Goal: Information Seeking & Learning: Learn about a topic

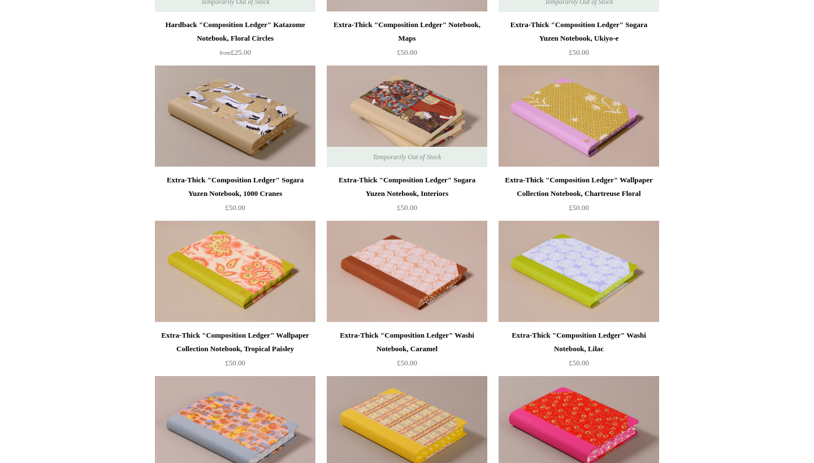
scroll to position [835, 0]
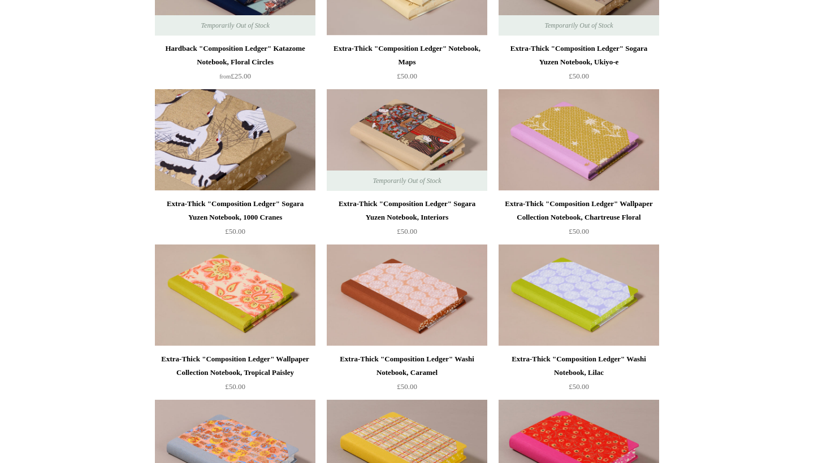
click at [230, 163] on img at bounding box center [235, 140] width 161 height 102
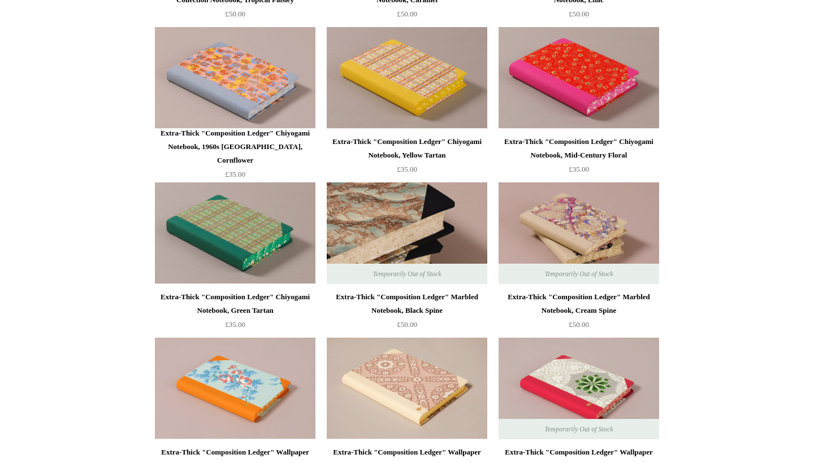
scroll to position [1206, 0]
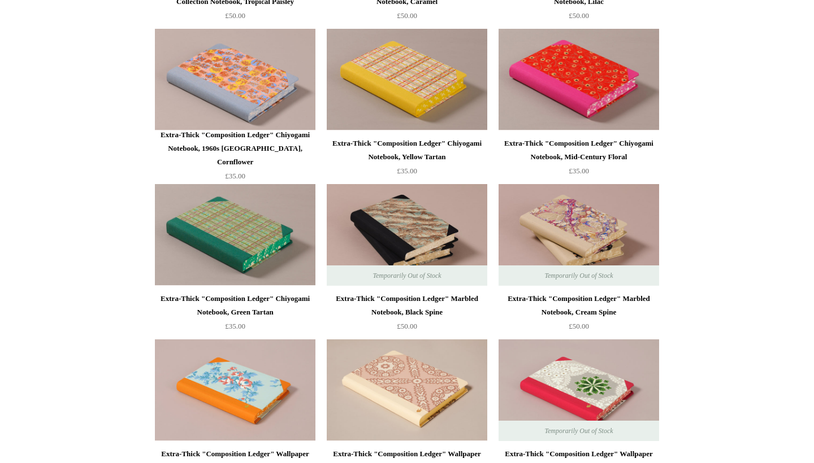
click at [423, 149] on div "Extra-Thick "Composition Ledger" Chiyogami Notebook, Yellow Tartan" at bounding box center [407, 150] width 155 height 27
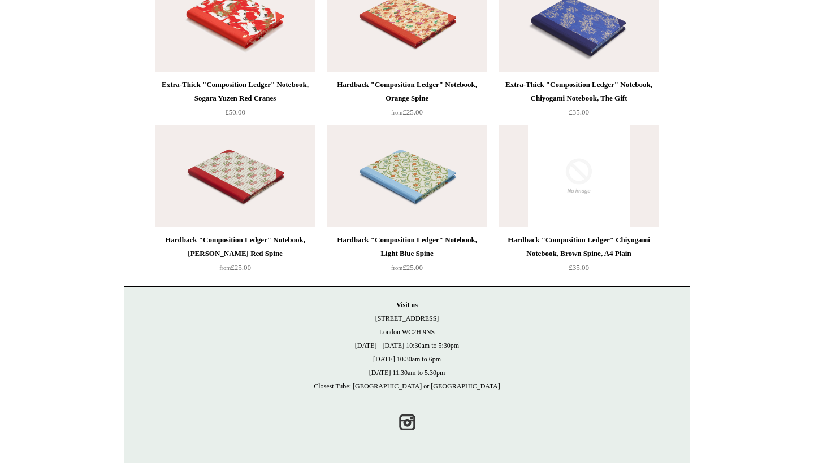
scroll to position [2508, 0]
click at [405, 202] on img at bounding box center [407, 177] width 161 height 102
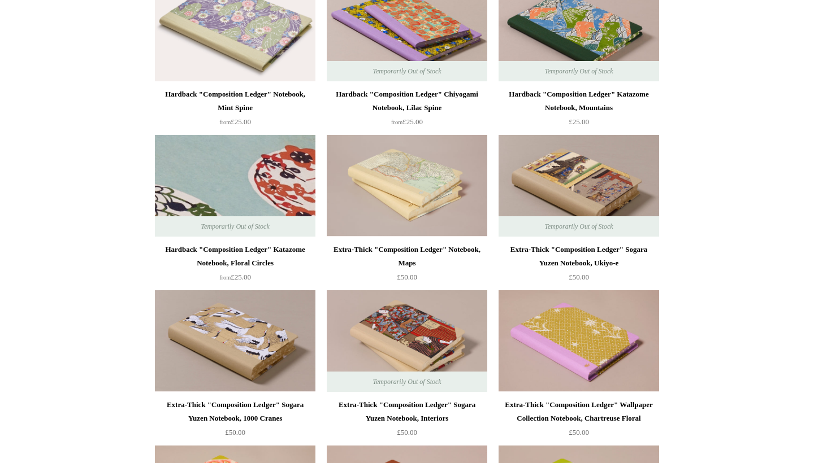
scroll to position [636, 0]
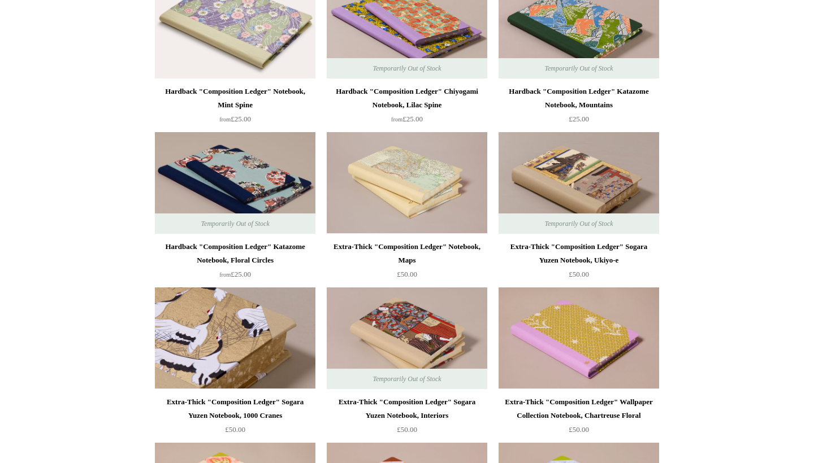
click at [269, 318] on img at bounding box center [235, 339] width 161 height 102
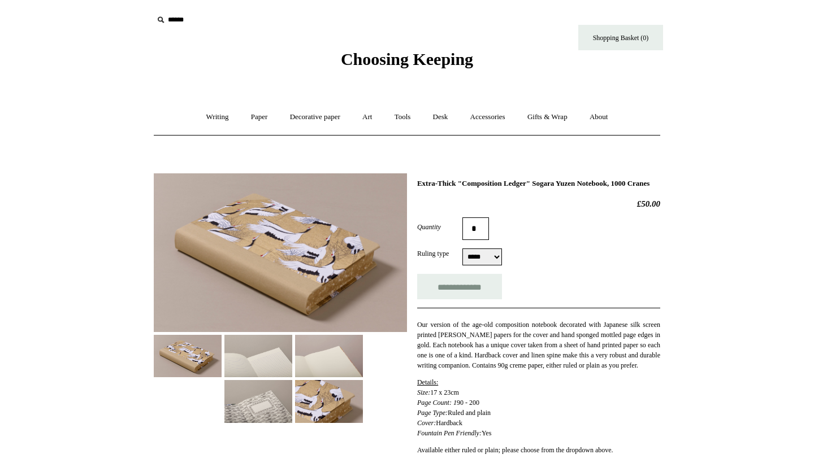
click at [264, 389] on img at bounding box center [258, 401] width 68 height 42
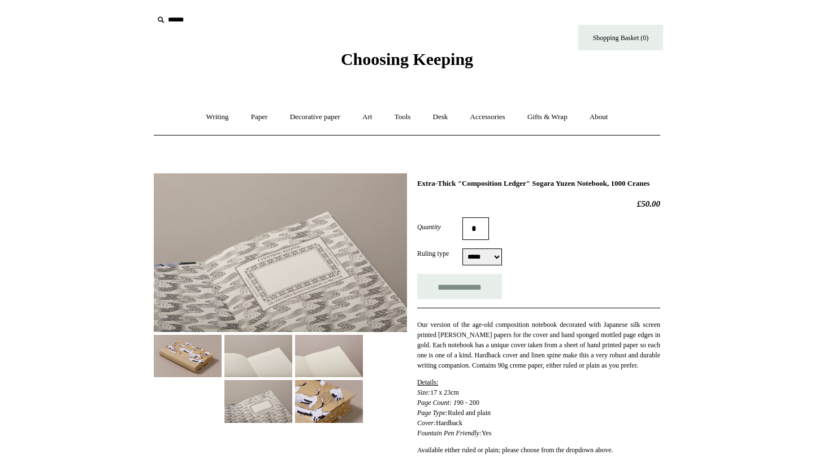
click at [259, 372] on img at bounding box center [258, 356] width 68 height 42
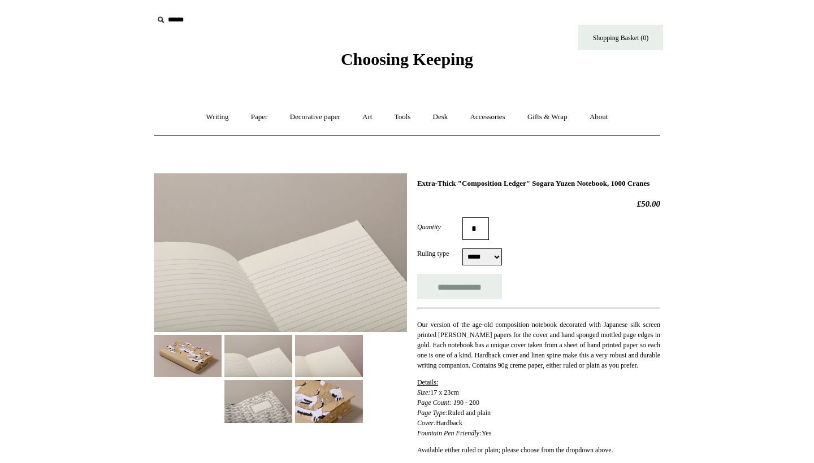
click at [267, 401] on img at bounding box center [258, 401] width 68 height 42
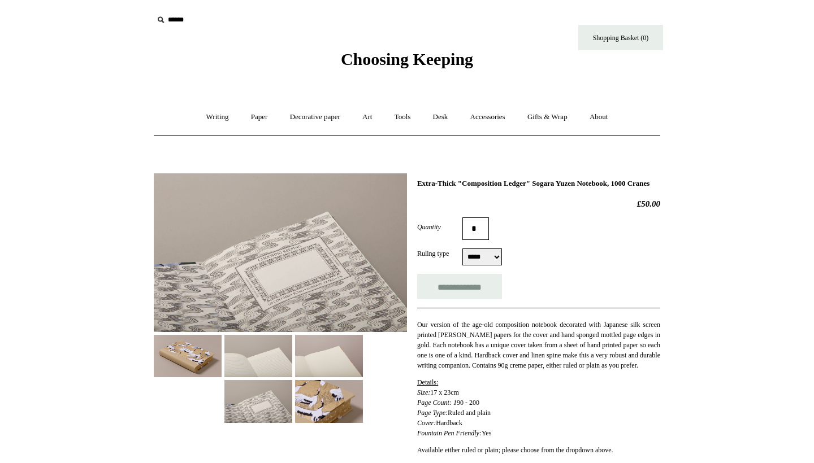
click at [309, 385] on img at bounding box center [329, 401] width 68 height 42
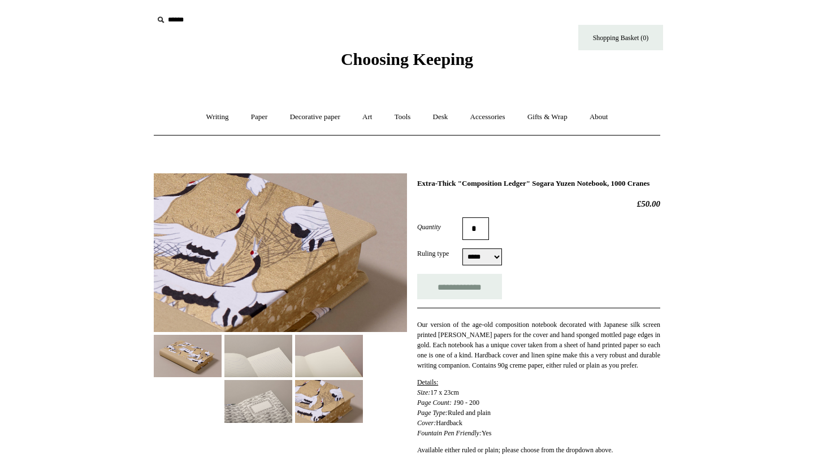
click at [313, 369] on img at bounding box center [329, 356] width 68 height 42
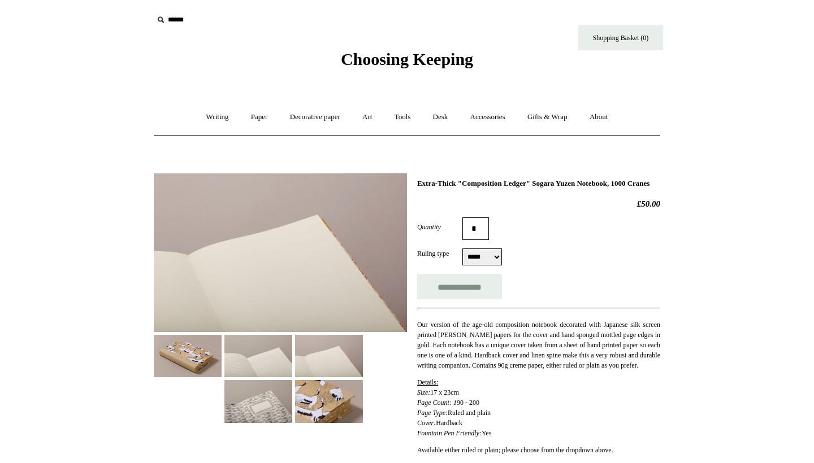
click at [259, 360] on img at bounding box center [258, 356] width 68 height 42
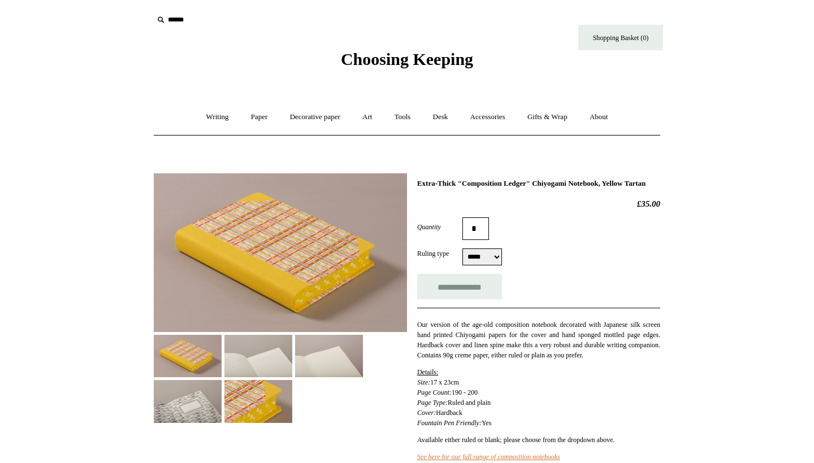
click at [265, 344] on img at bounding box center [258, 356] width 68 height 42
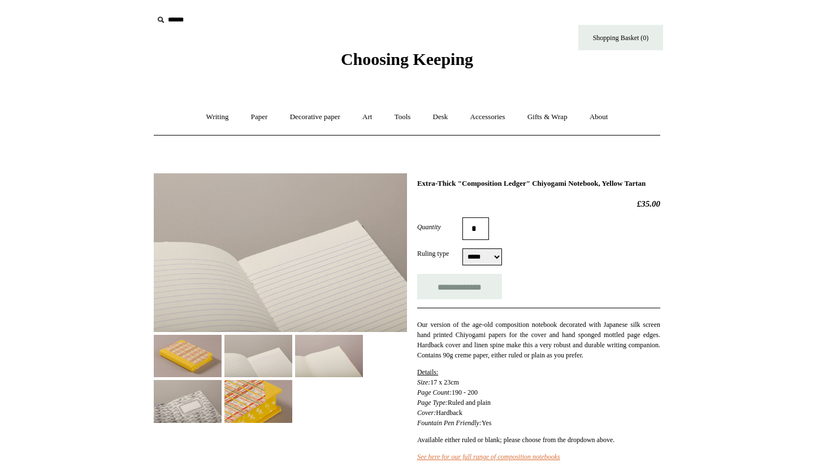
click at [205, 405] on img at bounding box center [188, 401] width 68 height 42
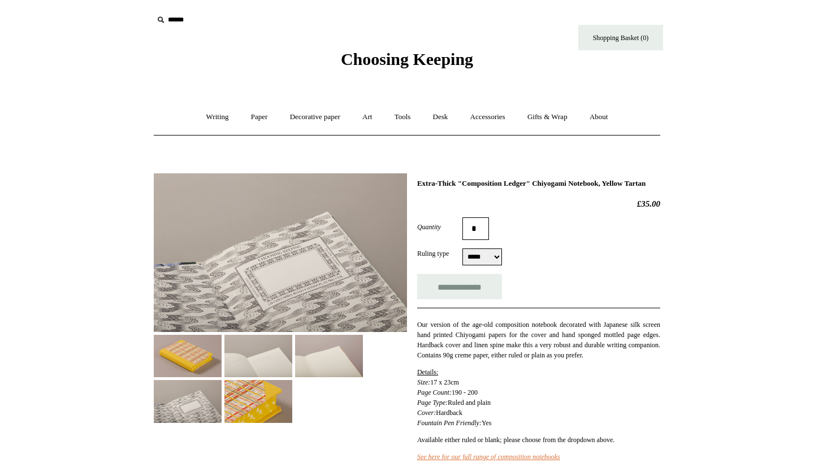
click at [261, 404] on img at bounding box center [258, 401] width 68 height 42
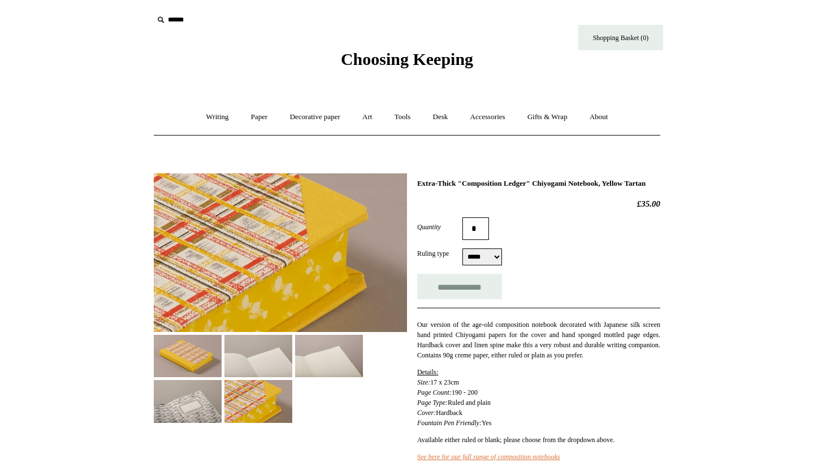
click at [212, 367] on img at bounding box center [188, 356] width 68 height 42
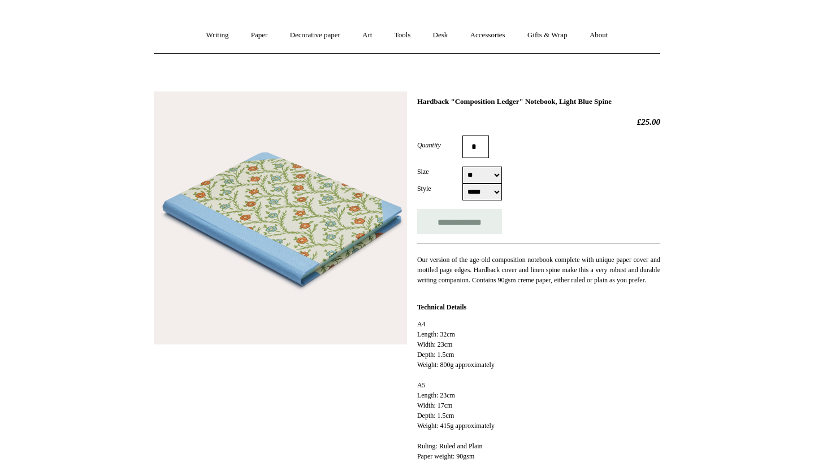
scroll to position [84, 0]
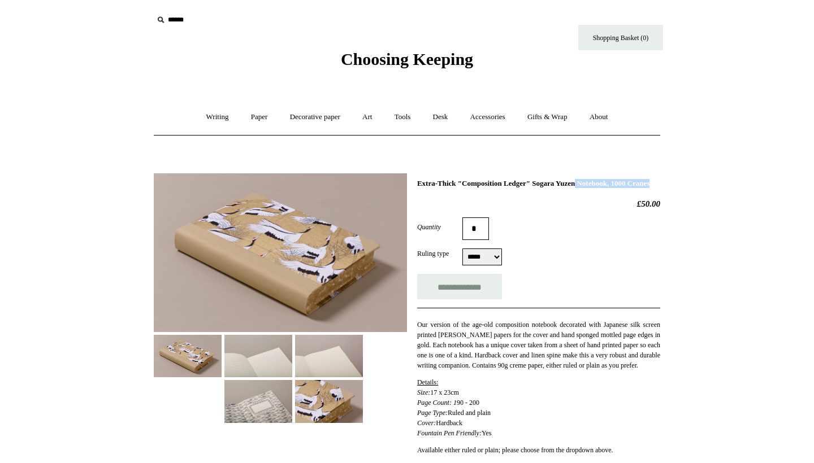
drag, startPoint x: 550, startPoint y: 183, endPoint x: 643, endPoint y: 182, distance: 92.7
click at [643, 182] on h1 "Extra-Thick "Composition Ledger" Sogara Yuzen Notebook, 1000 Cranes" at bounding box center [538, 183] width 243 height 9
copy h1 "Sogara Yuzen Notebook,"
drag, startPoint x: 415, startPoint y: 182, endPoint x: 466, endPoint y: 190, distance: 52.1
click at [466, 190] on div "Extra-Thick "Composition Ledger" Sogara Yuzen Notebook, 1000 Cranes £50.00 Quan…" at bounding box center [407, 339] width 506 height 348
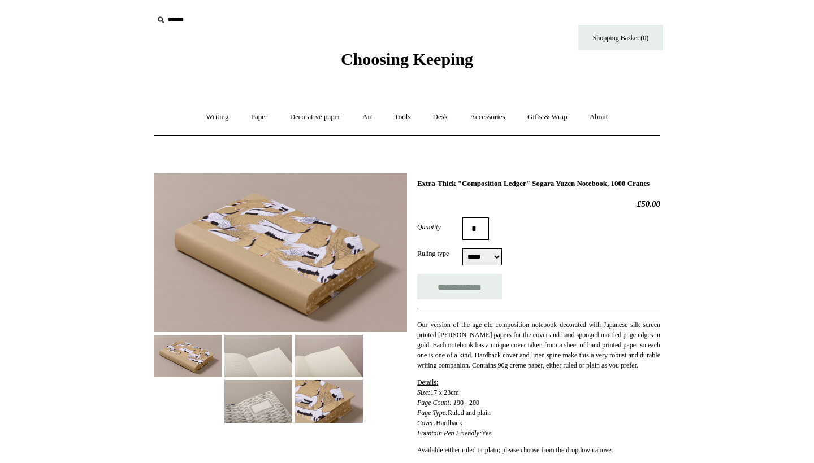
copy h1 "Extra-Thick "Composition Ledger" Sogara Yuzen Notebook, 1000 Cranes"
